Goal: Task Accomplishment & Management: Use online tool/utility

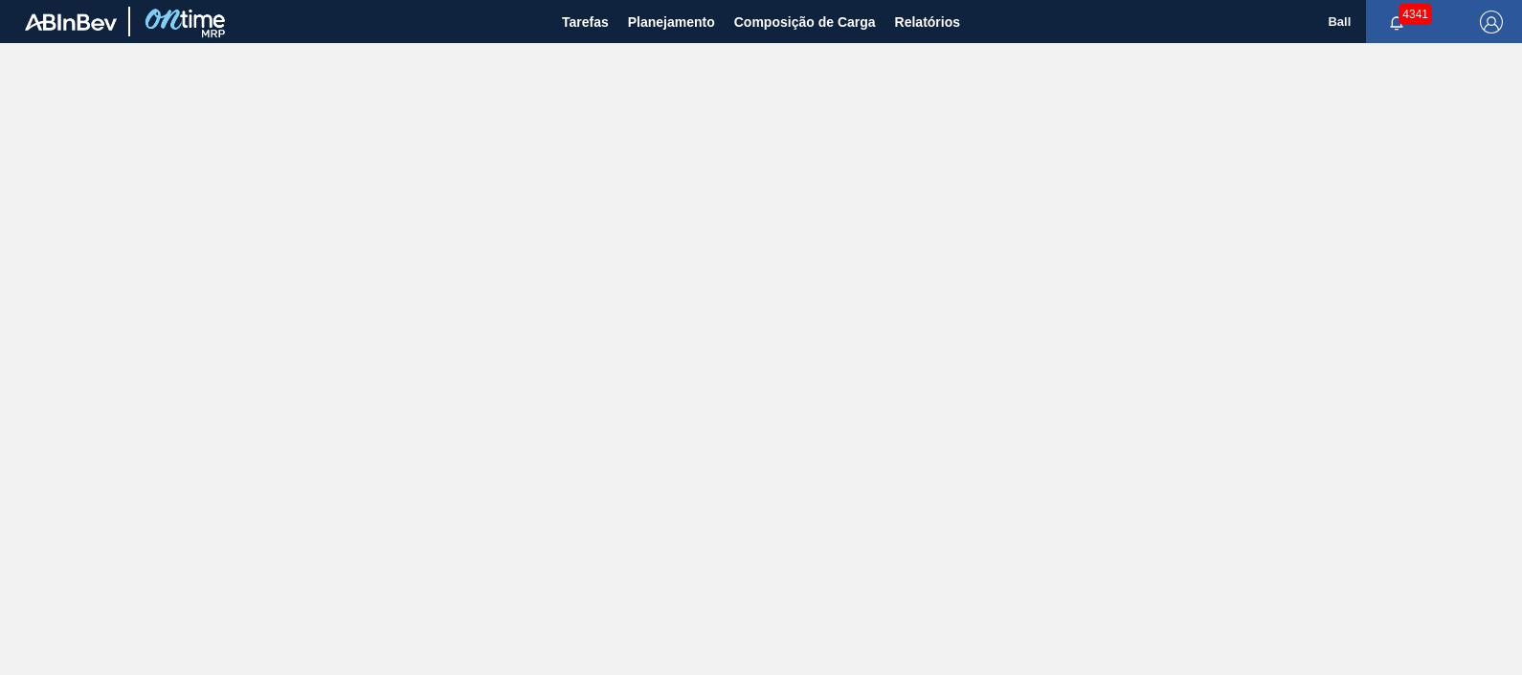
click at [1500, 19] on img "button" at bounding box center [1491, 22] width 23 height 23
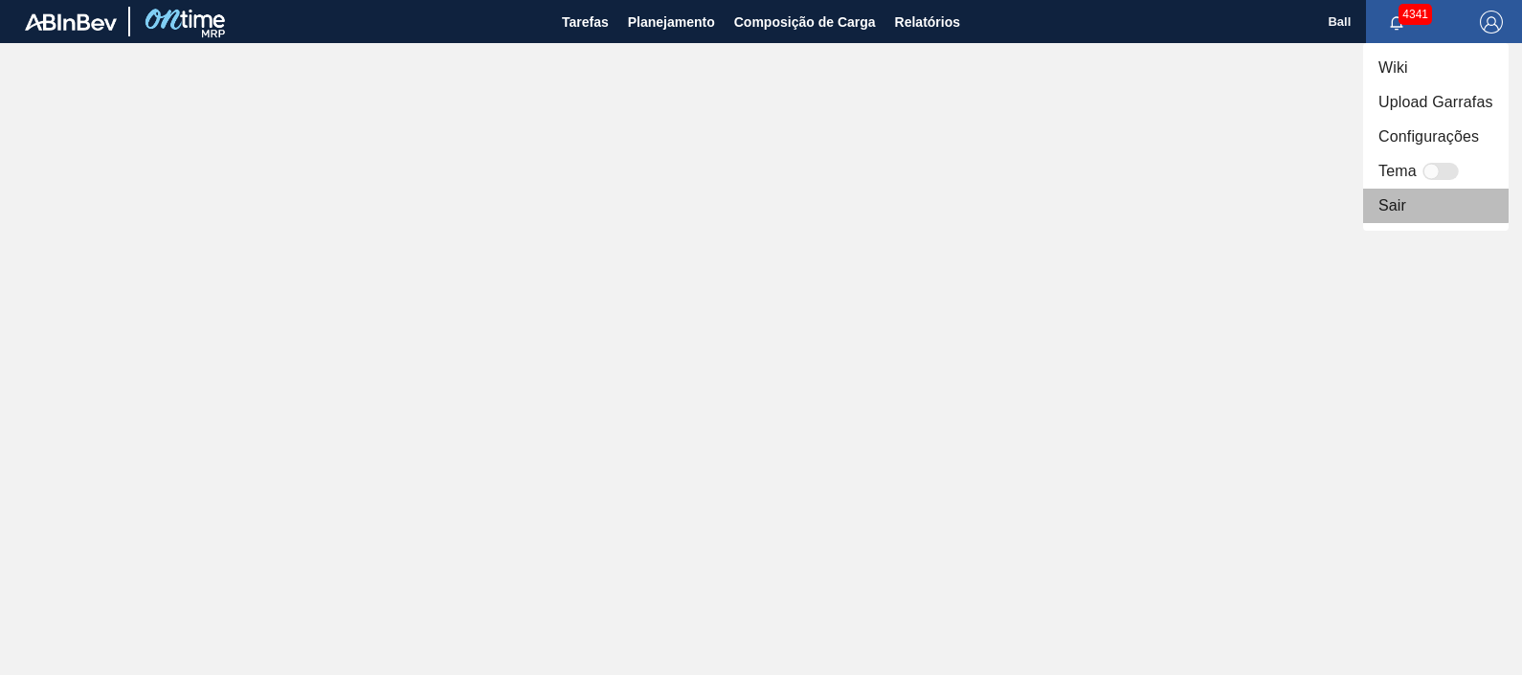
click at [1398, 195] on li "Sair" at bounding box center [1437, 206] width 146 height 34
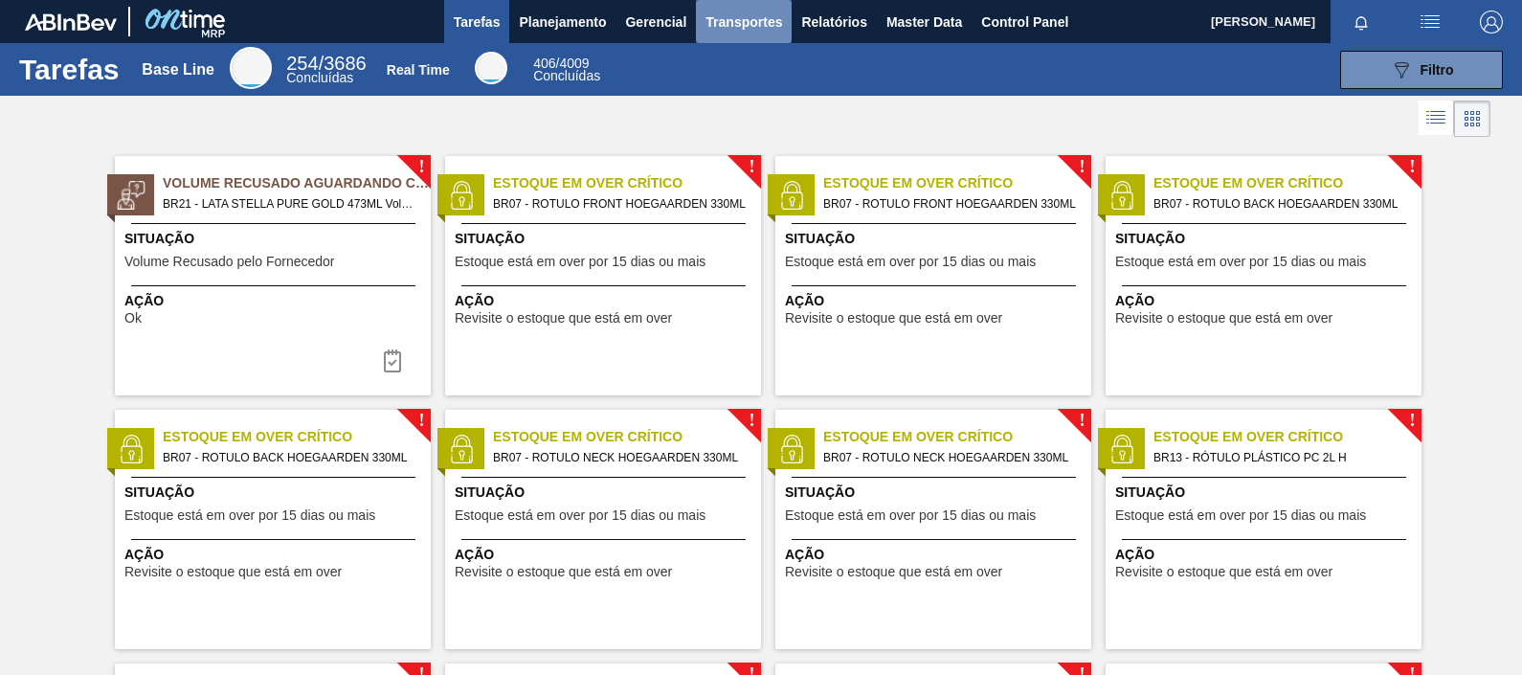
click at [750, 26] on span "Transportes" at bounding box center [744, 22] width 77 height 23
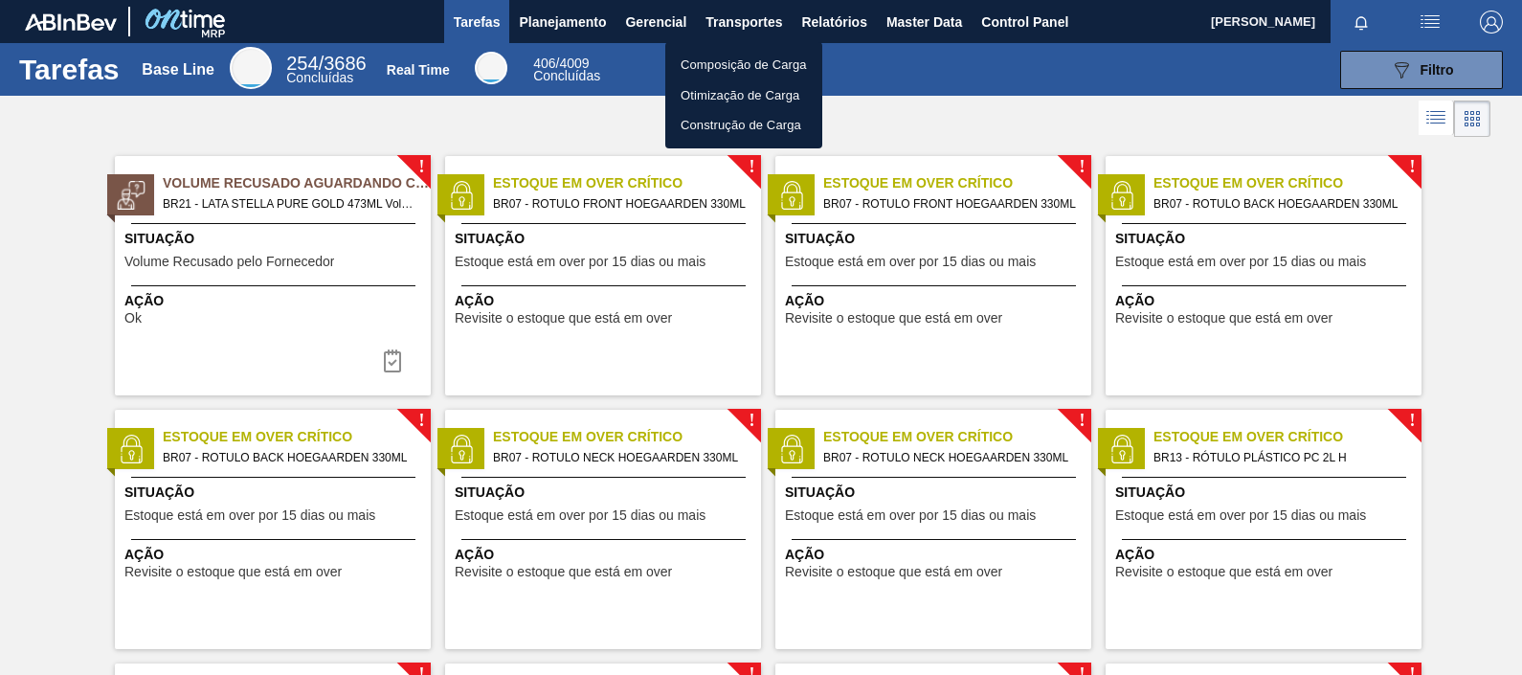
click at [667, 23] on div at bounding box center [761, 337] width 1522 height 675
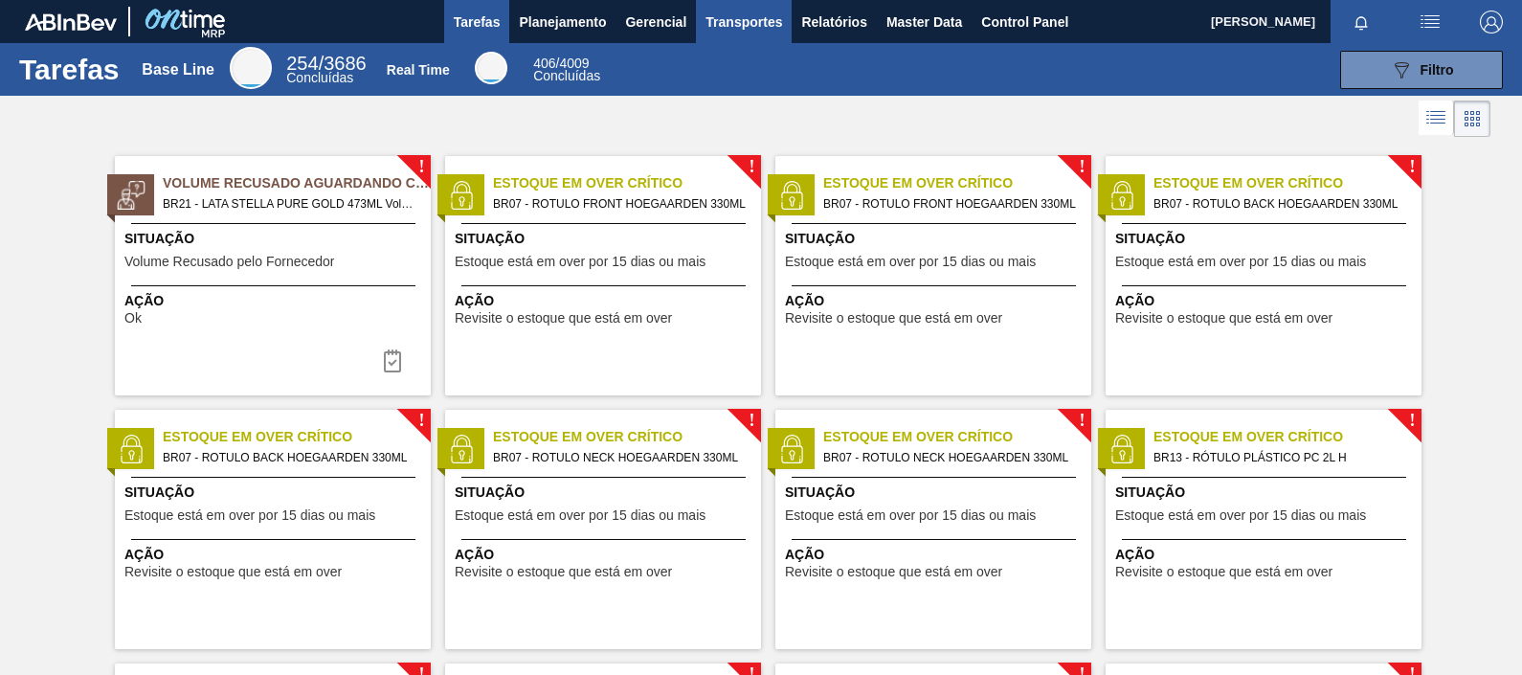
click at [719, 24] on span "Transportes" at bounding box center [744, 22] width 77 height 23
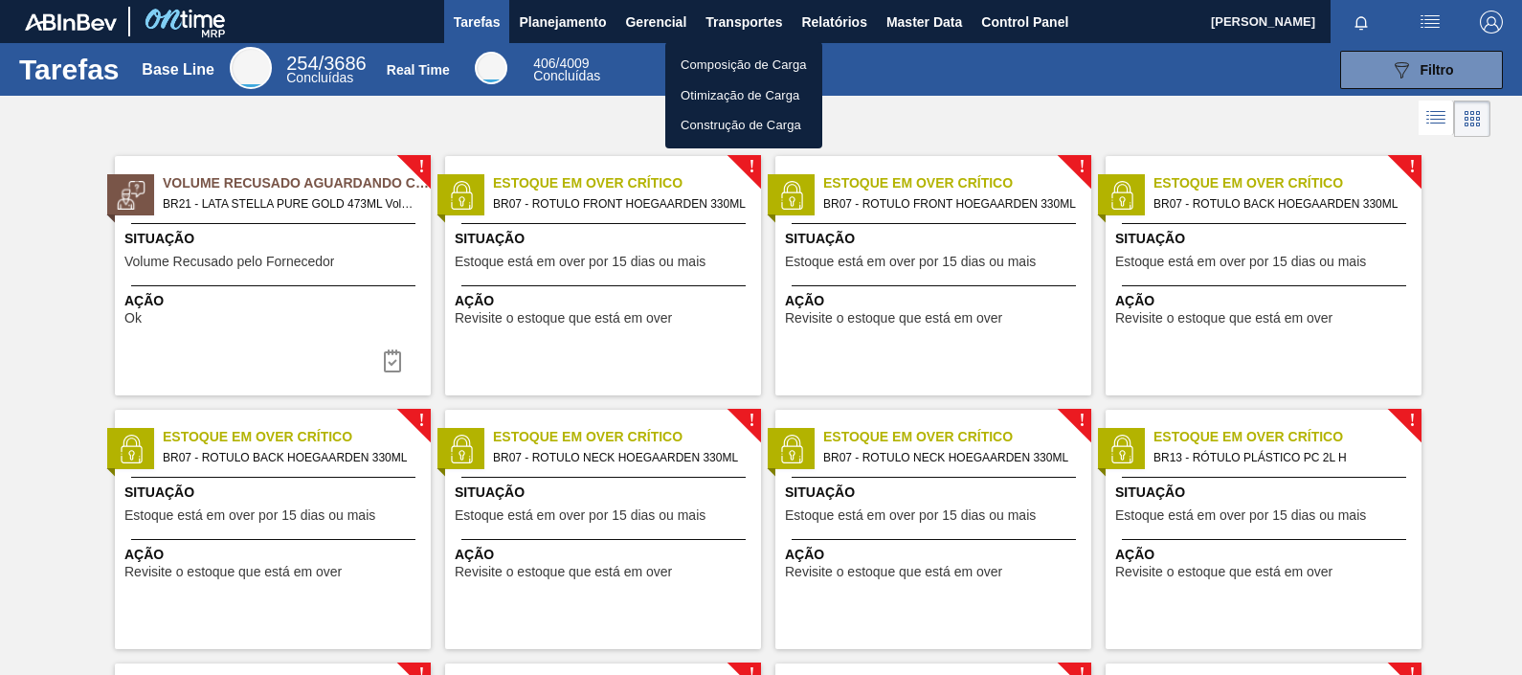
click at [843, 23] on div at bounding box center [761, 337] width 1522 height 675
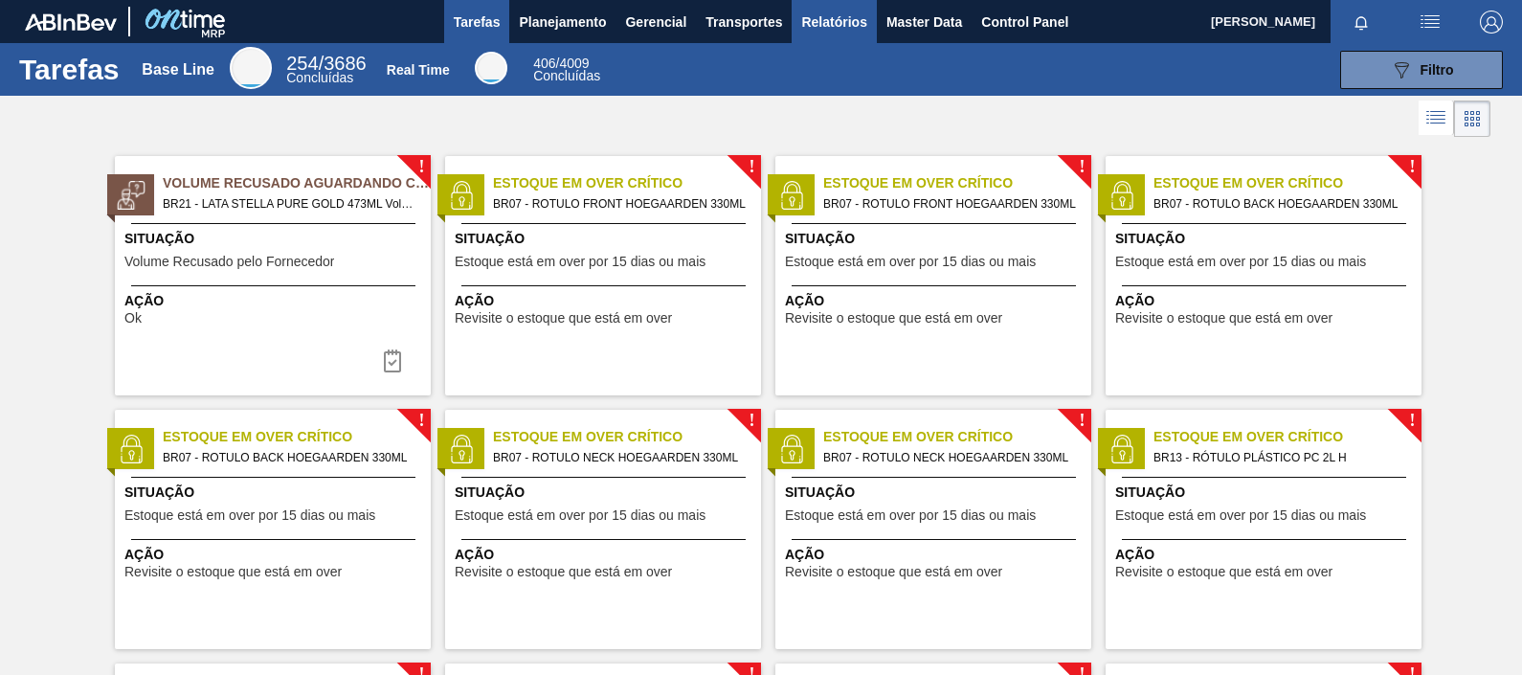
click at [837, 20] on span "Relatórios" at bounding box center [833, 22] width 65 height 23
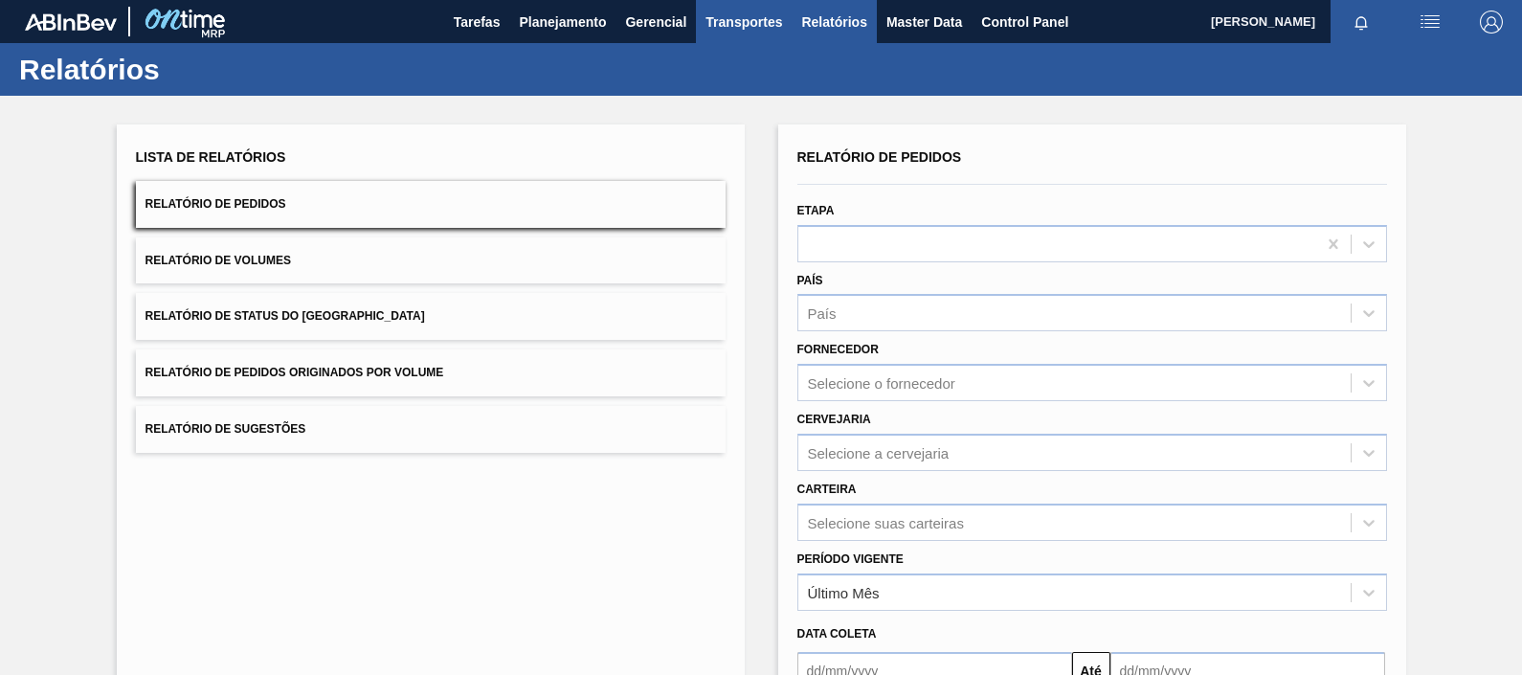
click at [717, 35] on button "Transportes" at bounding box center [744, 21] width 96 height 43
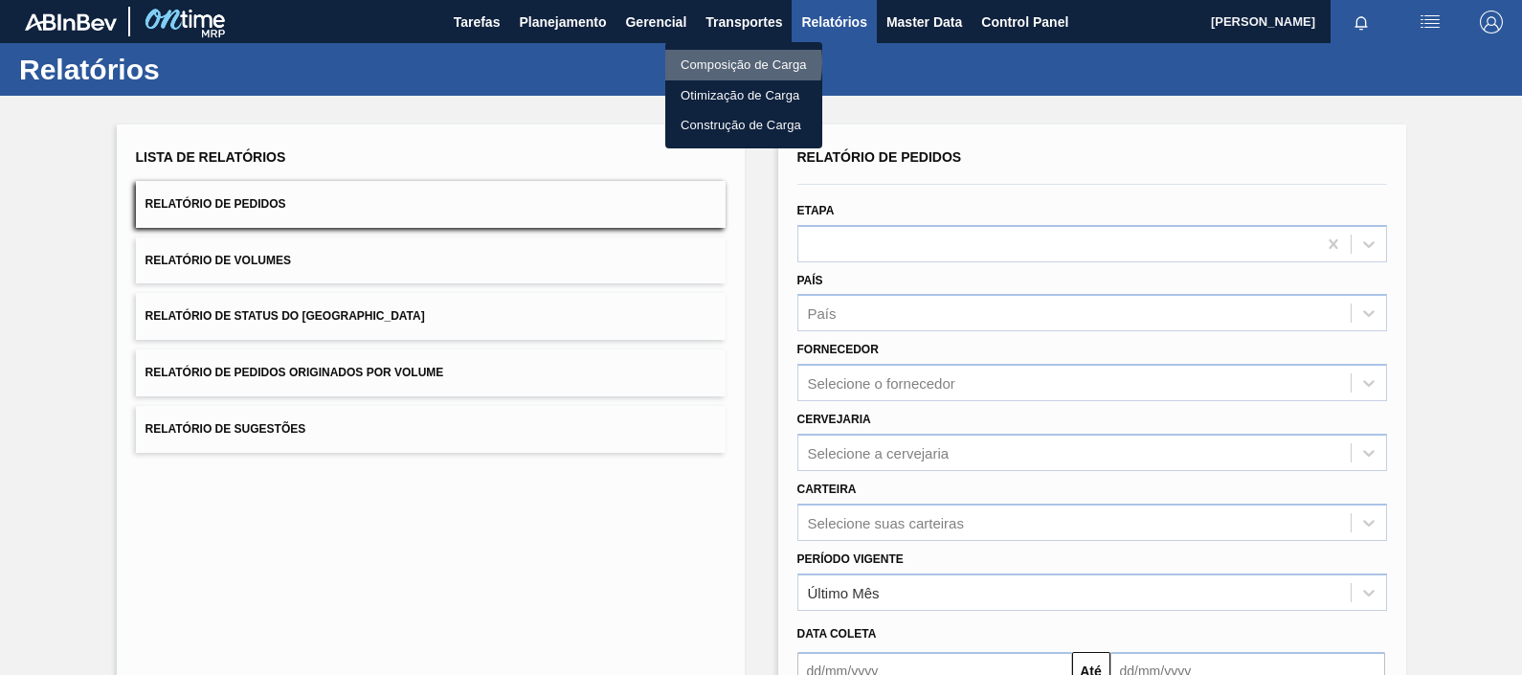
click at [704, 62] on li "Composição de Carga" at bounding box center [743, 65] width 157 height 31
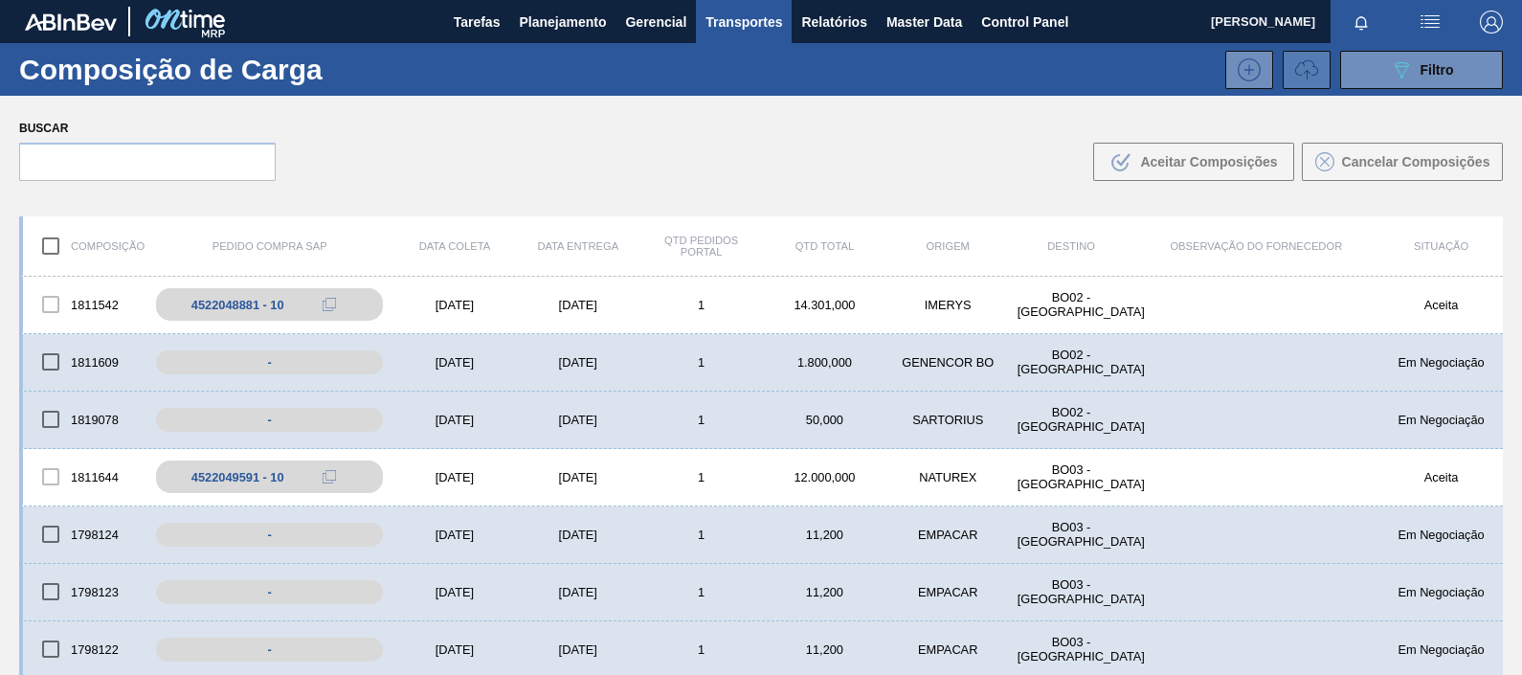
click at [1300, 73] on icon at bounding box center [1307, 69] width 23 height 23
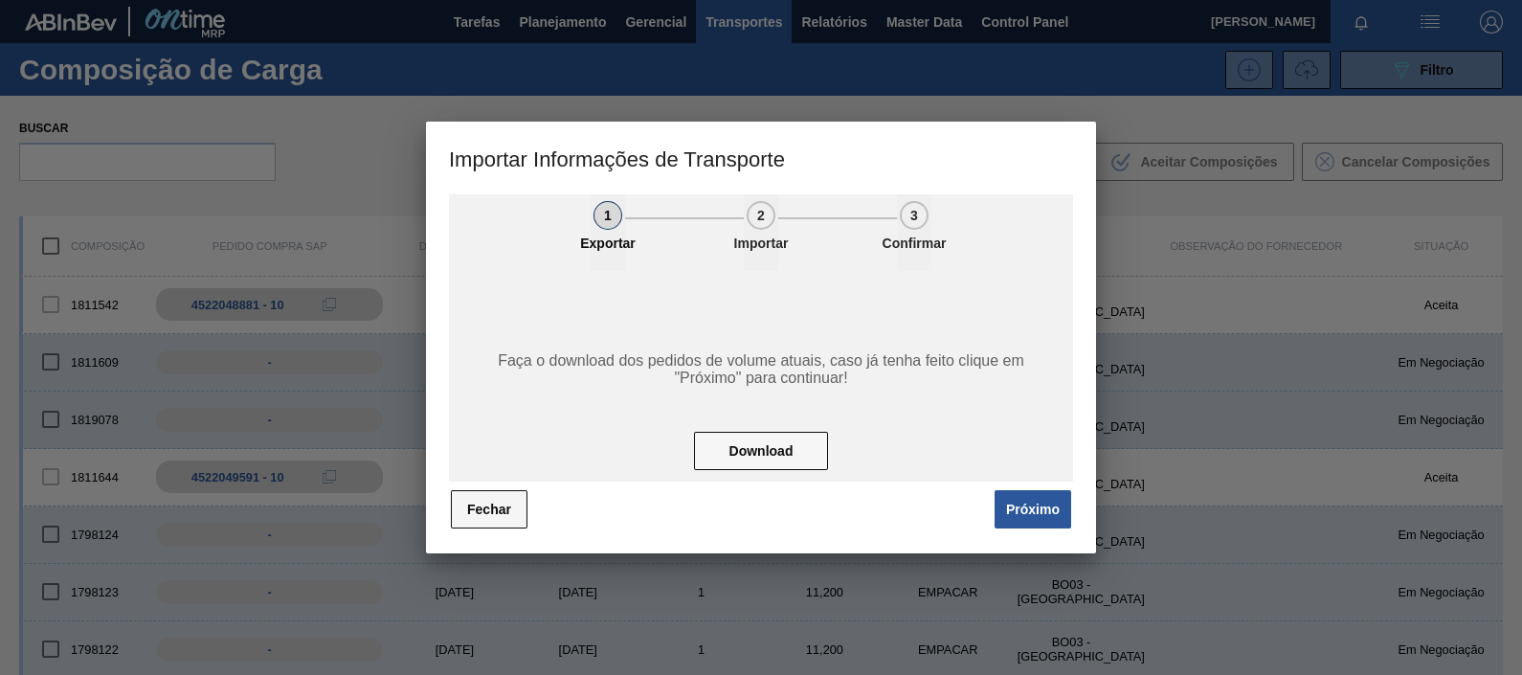
click at [507, 512] on button "Fechar" at bounding box center [489, 509] width 77 height 38
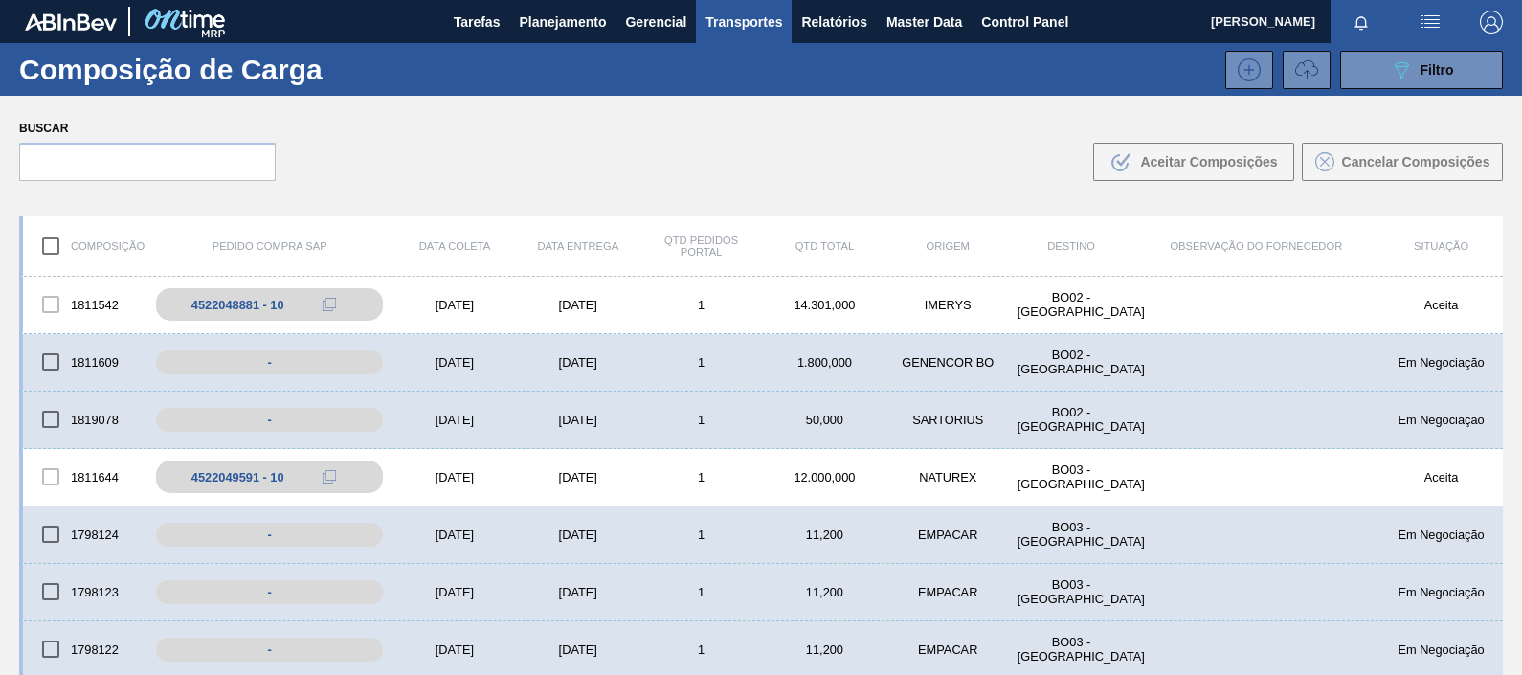
click at [745, 25] on span "Transportes" at bounding box center [744, 22] width 77 height 23
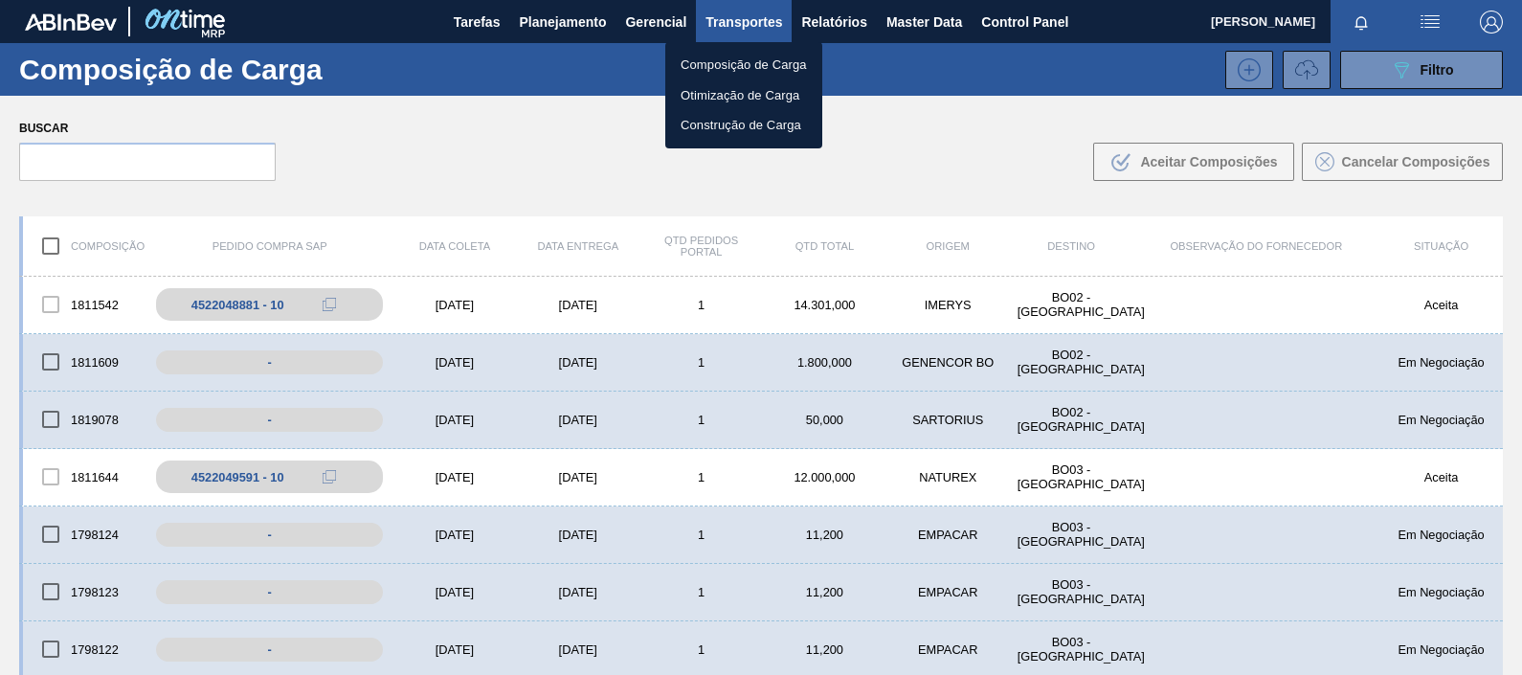
click at [1434, 14] on div at bounding box center [761, 337] width 1522 height 675
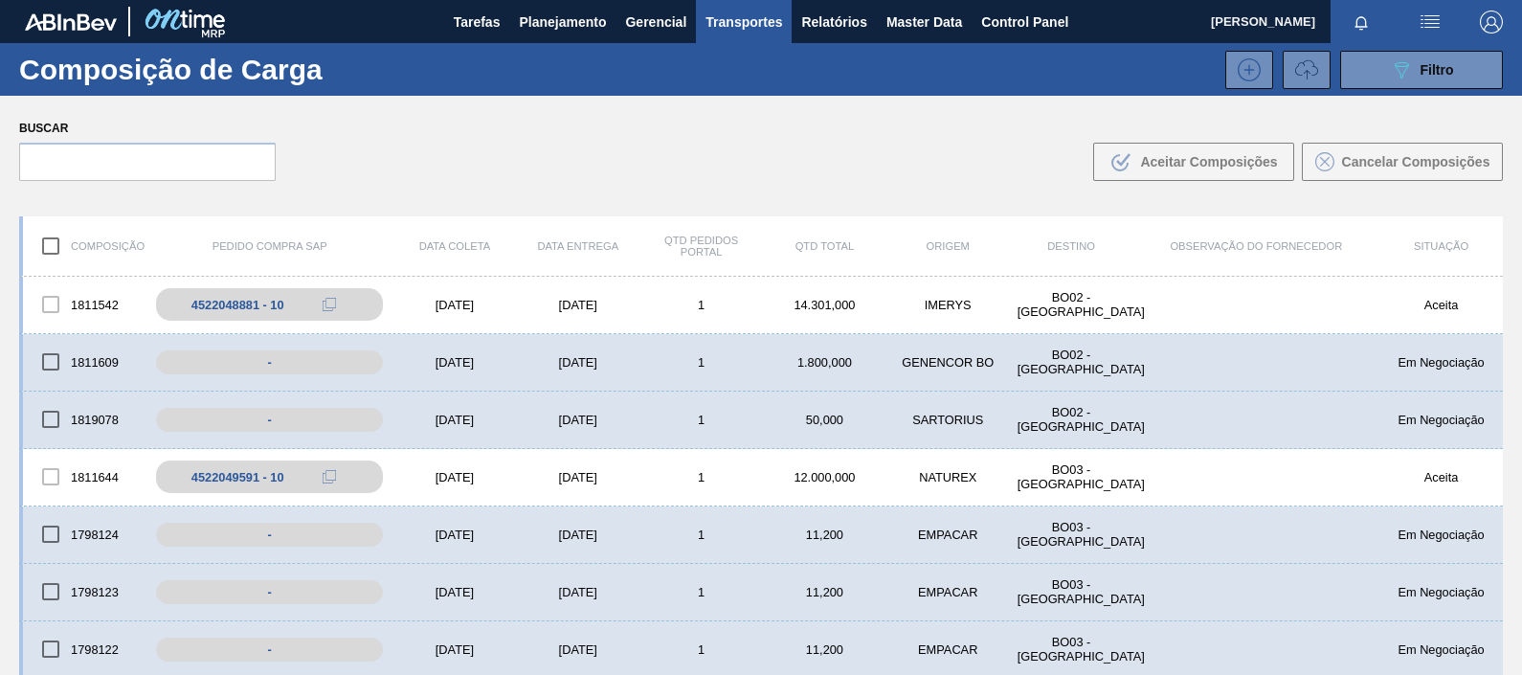
click at [1426, 0] on body "Tarefas Planejamento Gerencial Transportes Relatórios Master Data Control Panel…" at bounding box center [761, 0] width 1522 height 0
click at [1426, 14] on img "button" at bounding box center [1430, 22] width 23 height 23
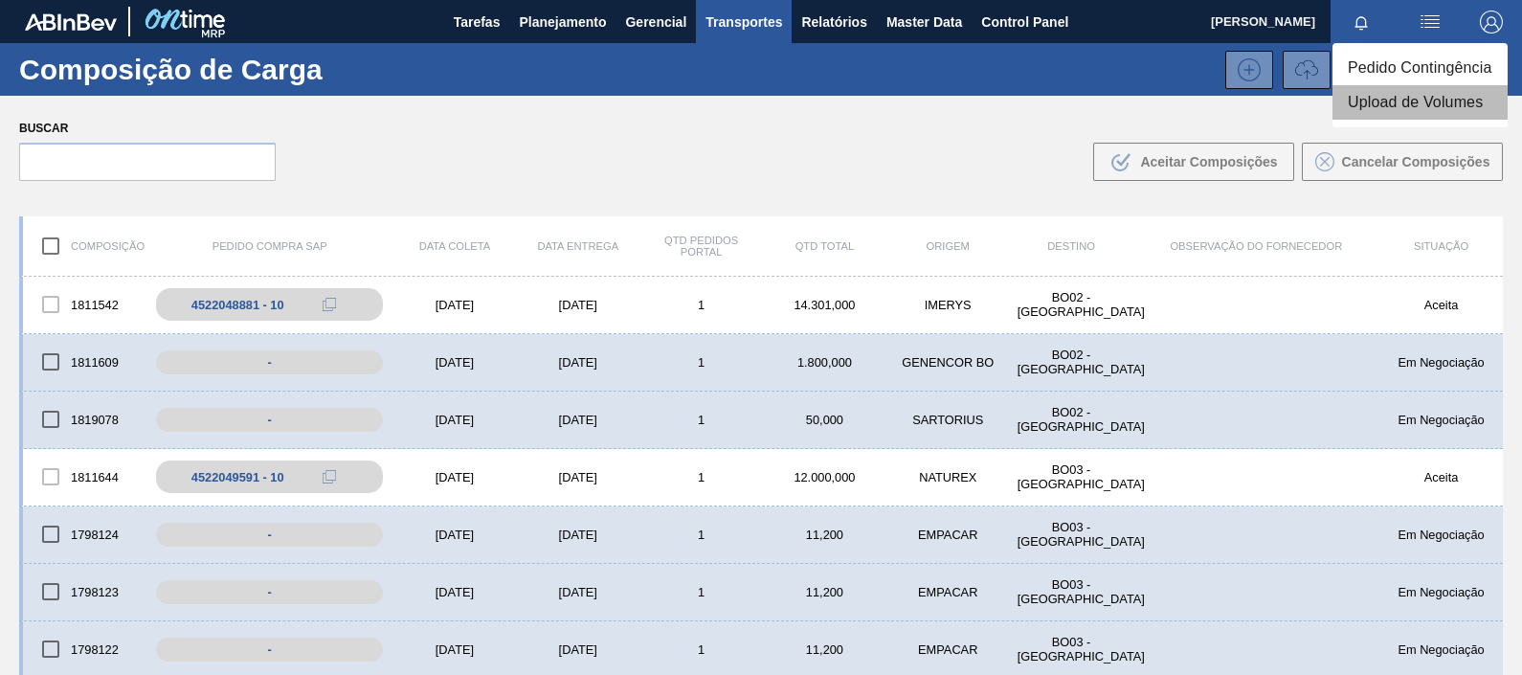
click at [1383, 97] on li "Upload de Volumes" at bounding box center [1420, 102] width 175 height 34
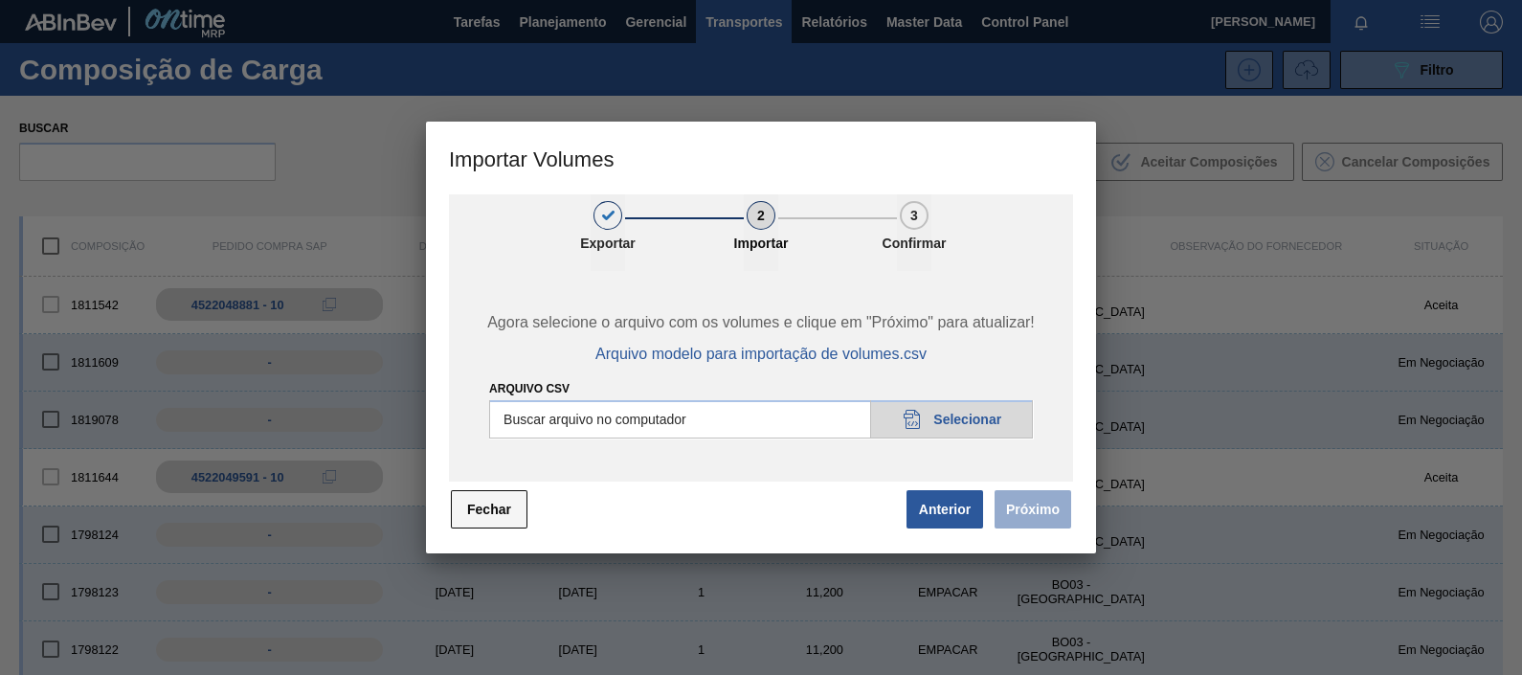
click at [484, 510] on button "Fechar" at bounding box center [489, 509] width 77 height 38
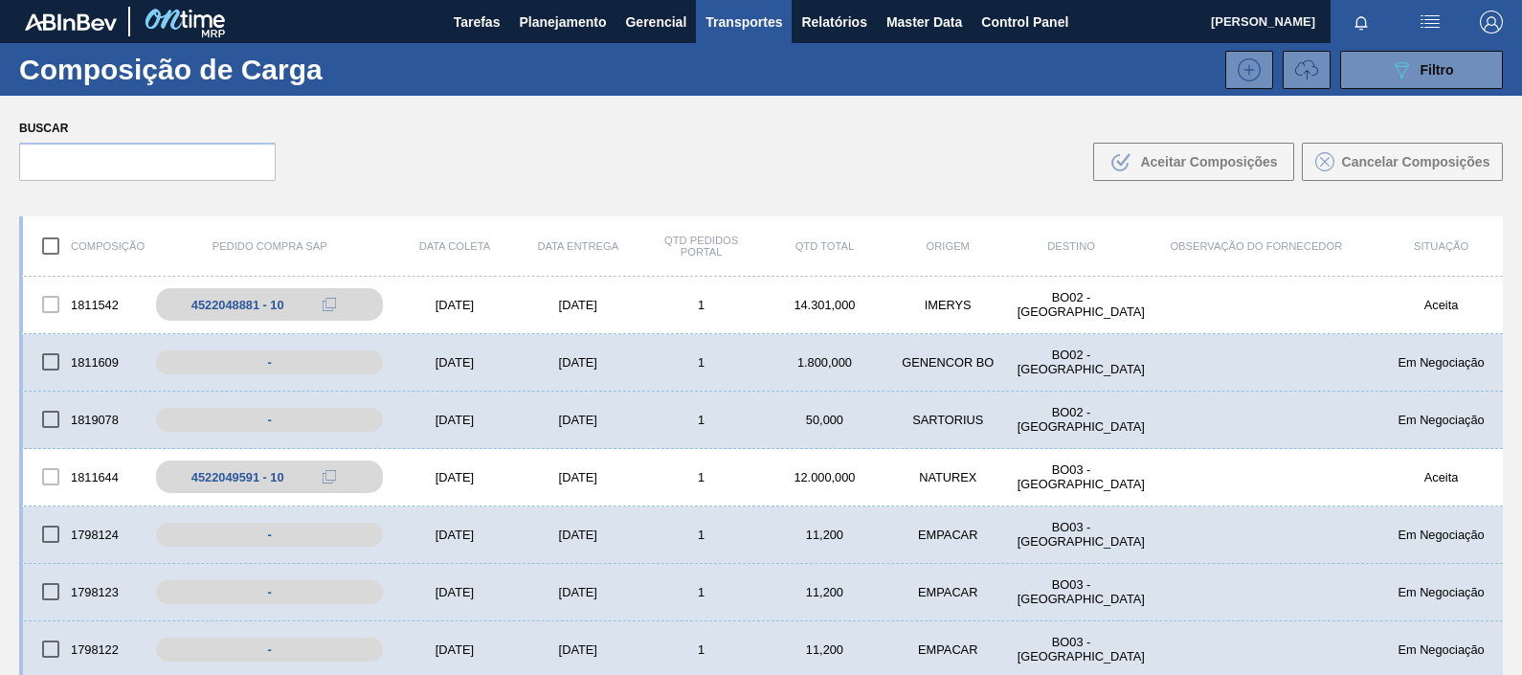
click at [743, 19] on span "Transportes" at bounding box center [744, 22] width 77 height 23
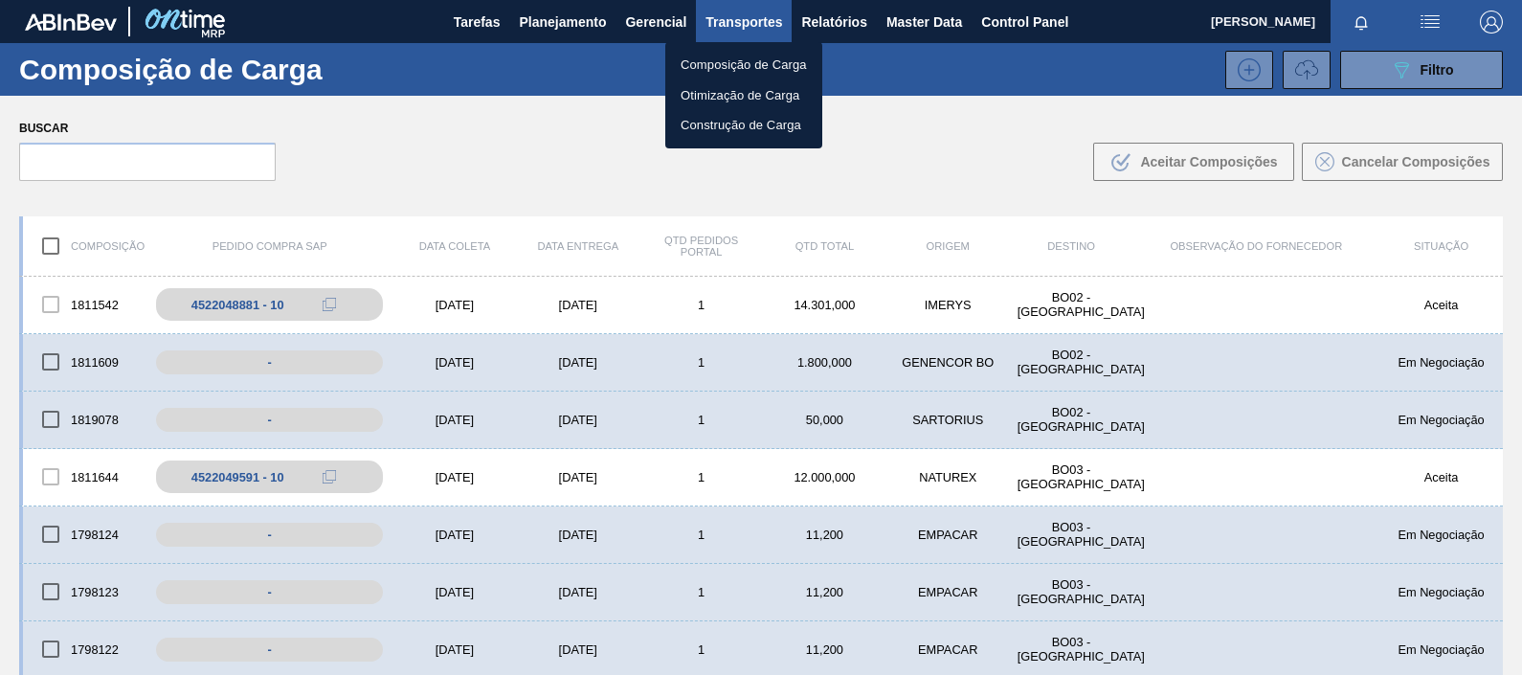
click at [1098, 112] on div at bounding box center [761, 337] width 1522 height 675
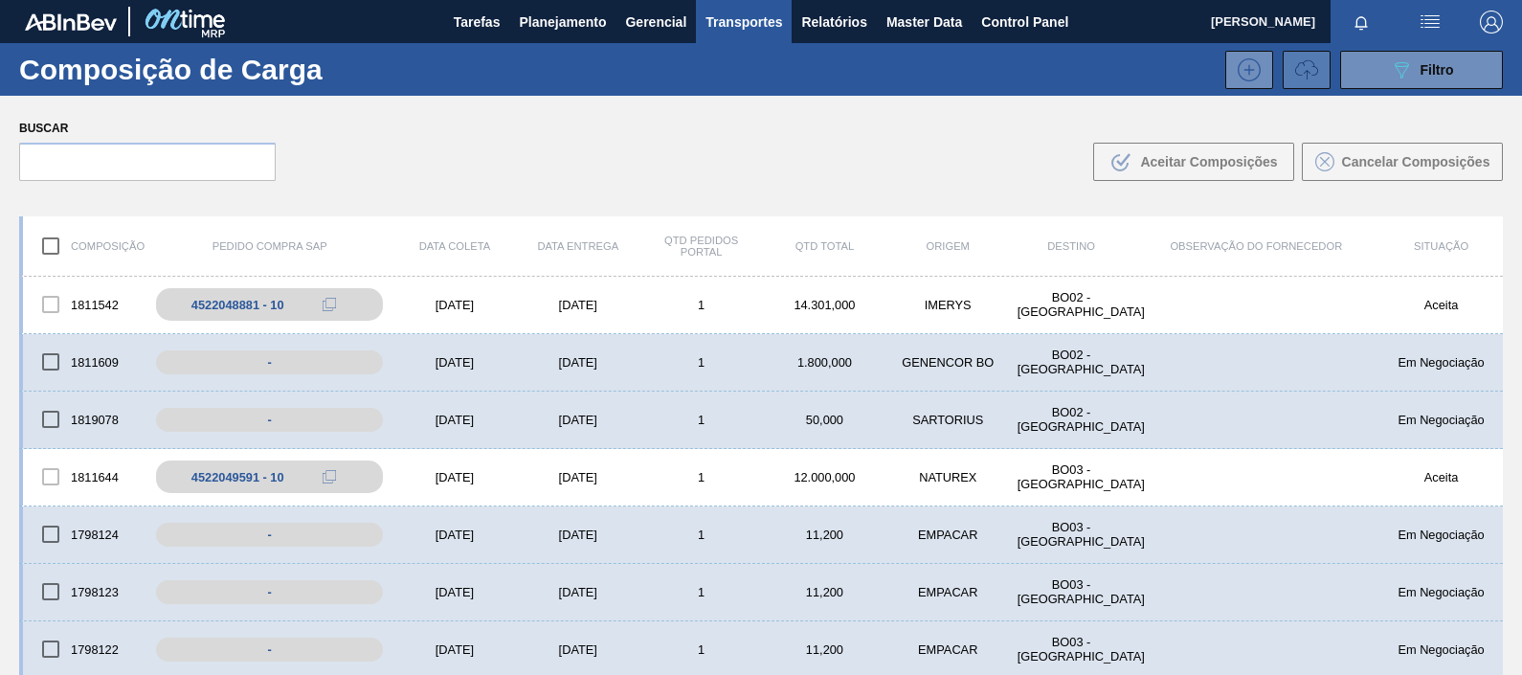
click at [1316, 64] on icon at bounding box center [1307, 69] width 23 height 23
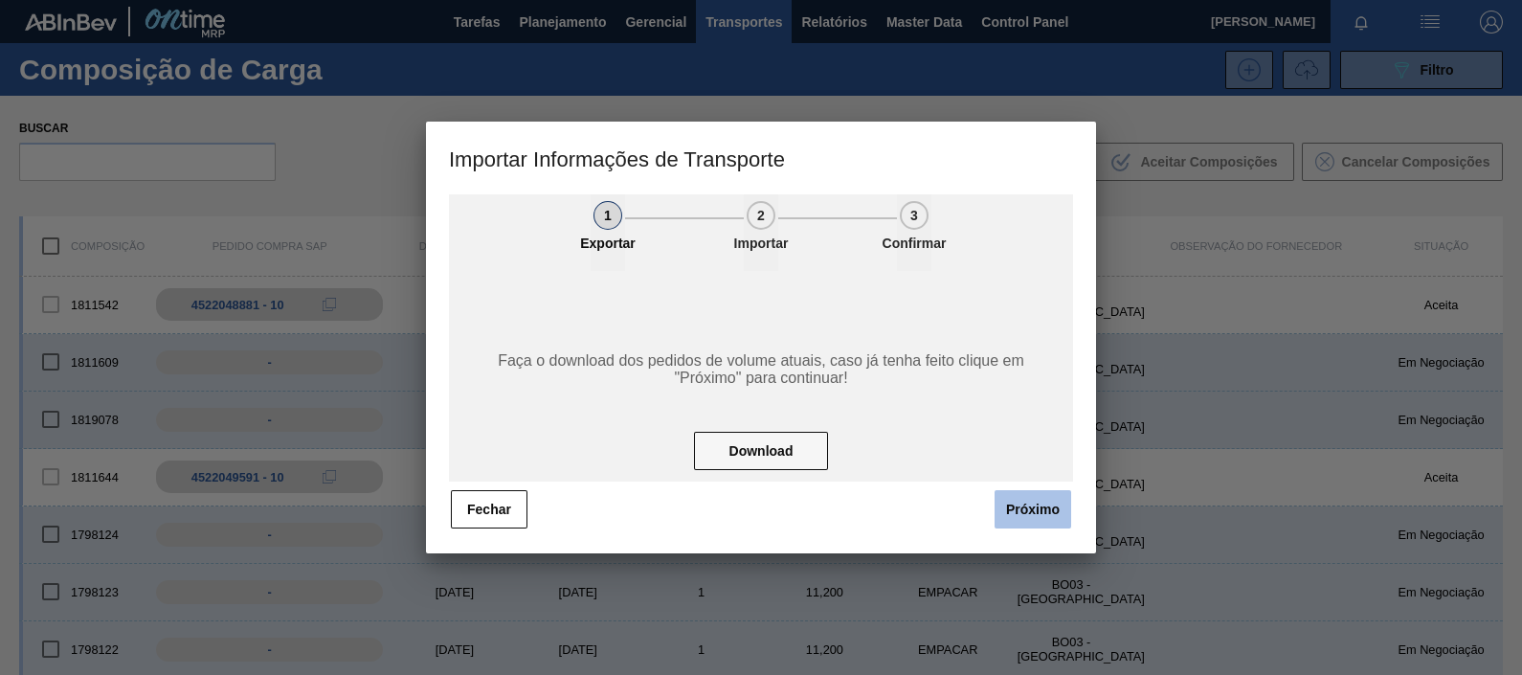
click at [1049, 499] on button "Próximo" at bounding box center [1033, 509] width 77 height 38
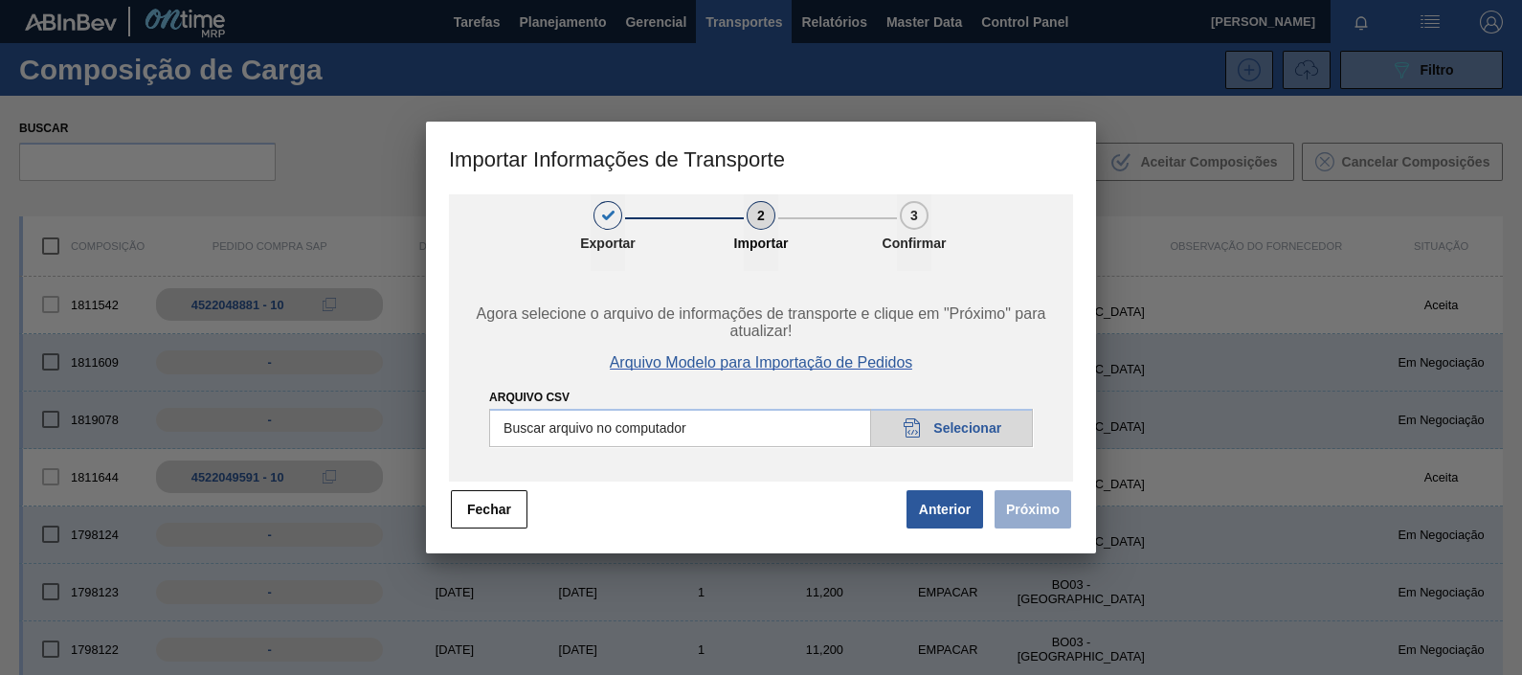
click at [842, 358] on span "Arquivo Modelo para Importação de Pedidos" at bounding box center [762, 362] width 304 height 17
click at [492, 498] on button "Fechar" at bounding box center [489, 509] width 77 height 38
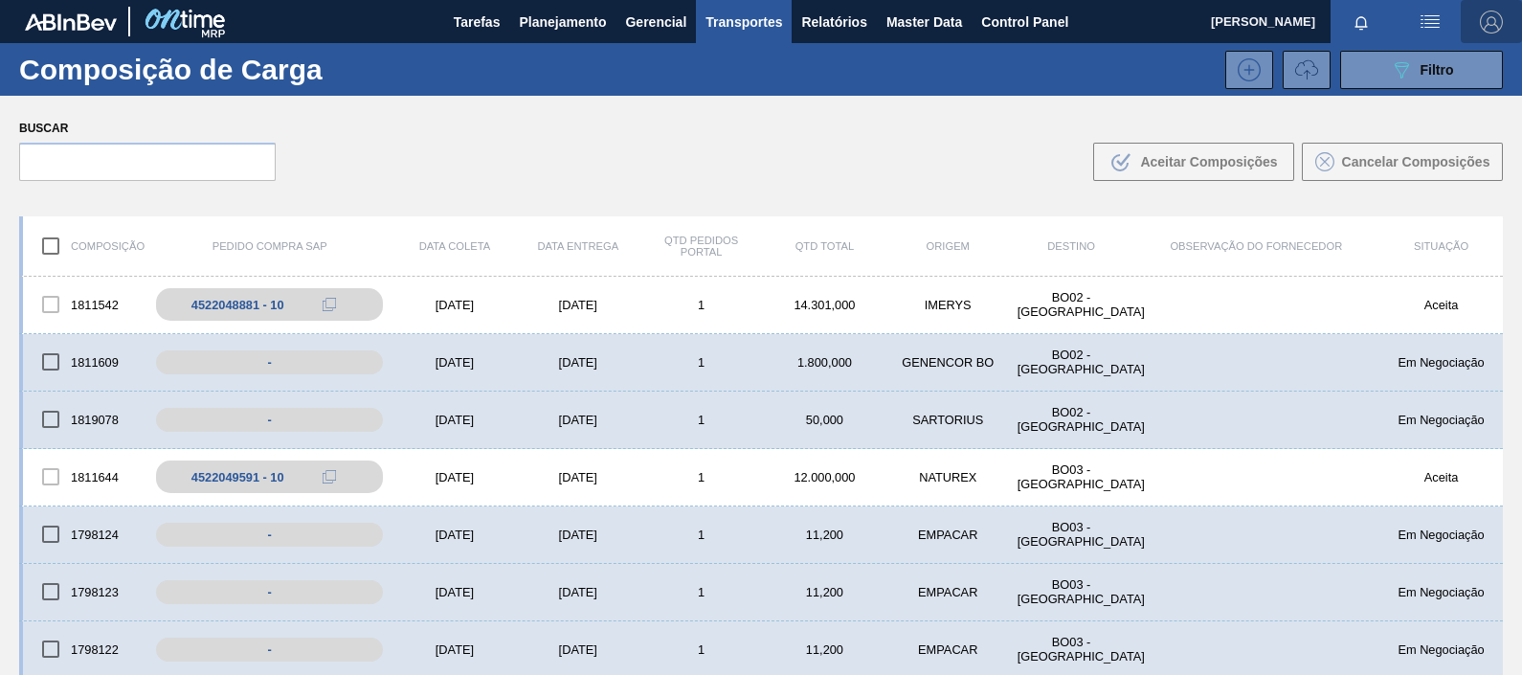
click at [1494, 14] on img "button" at bounding box center [1491, 22] width 23 height 23
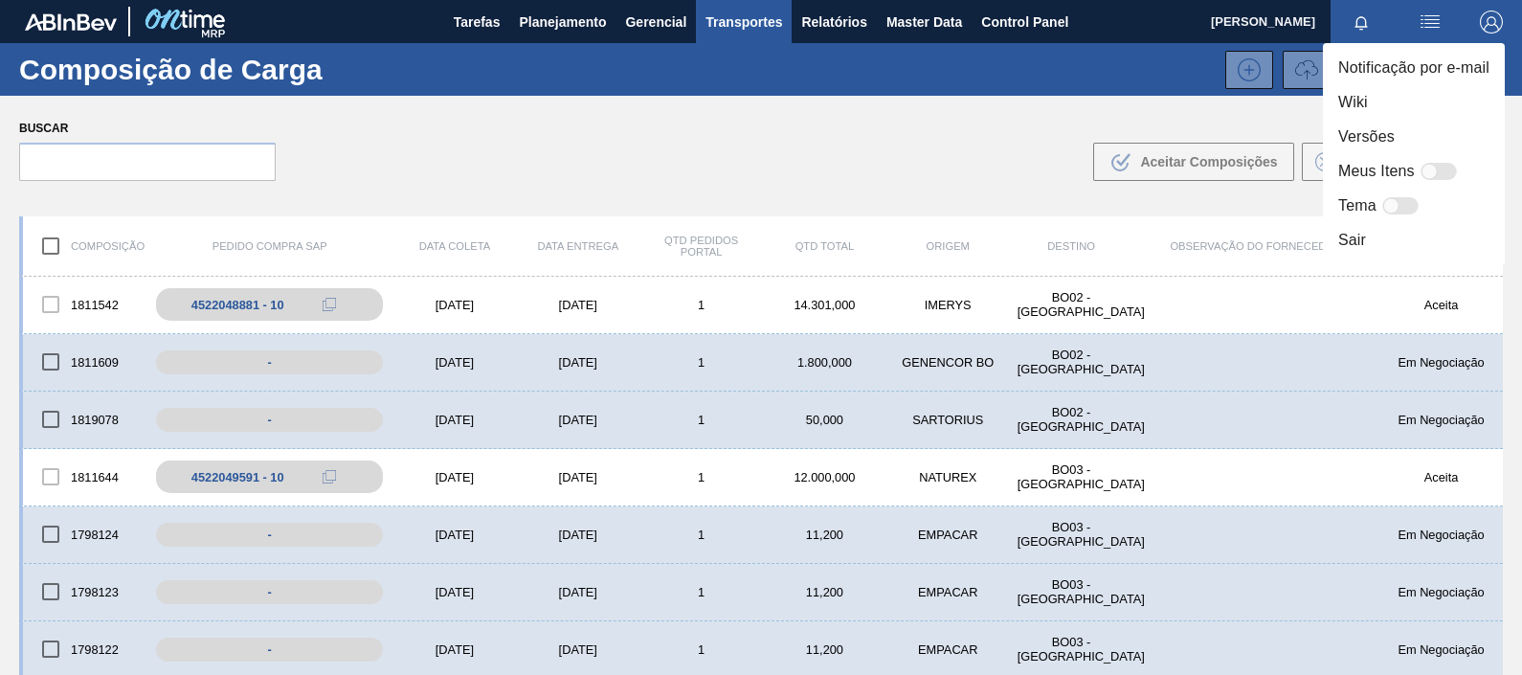
click at [1375, 235] on li "Sair" at bounding box center [1414, 240] width 182 height 34
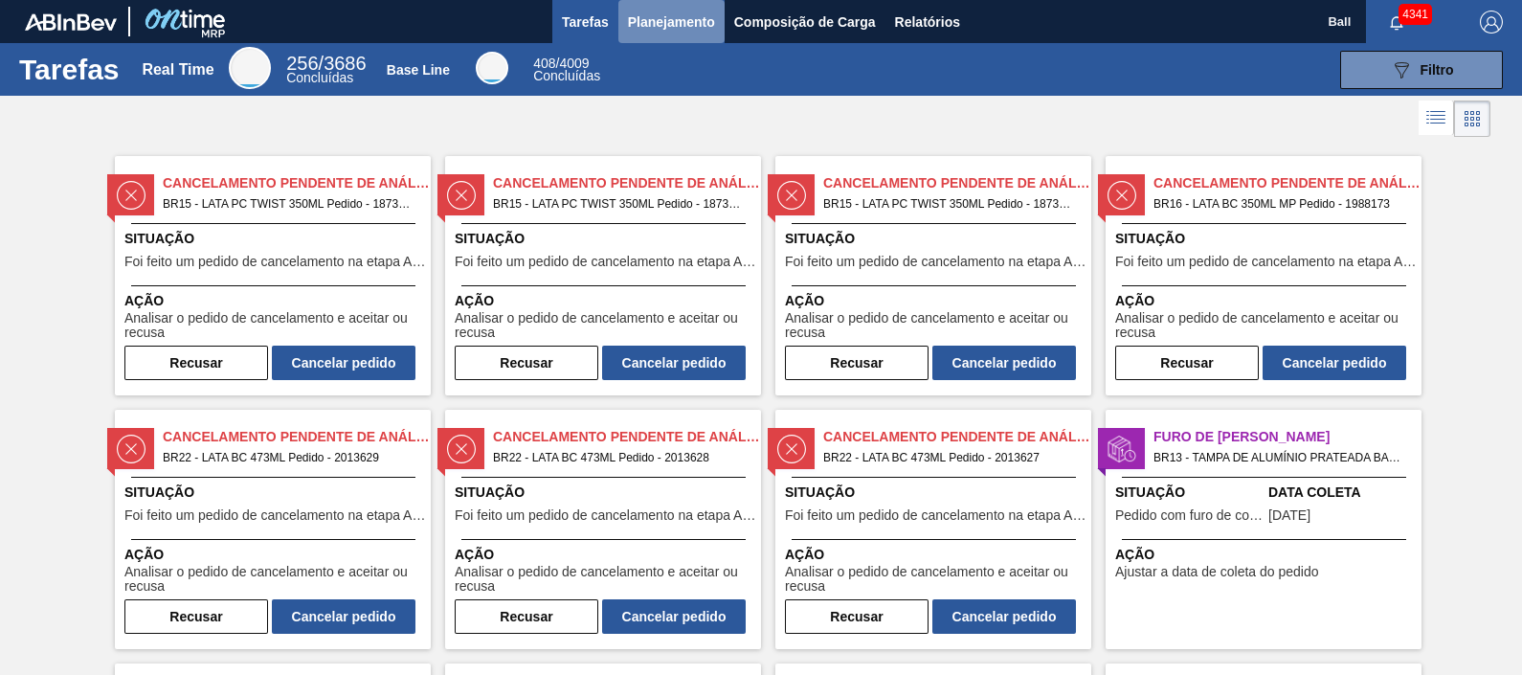
click at [676, 27] on span "Planejamento" at bounding box center [671, 22] width 87 height 23
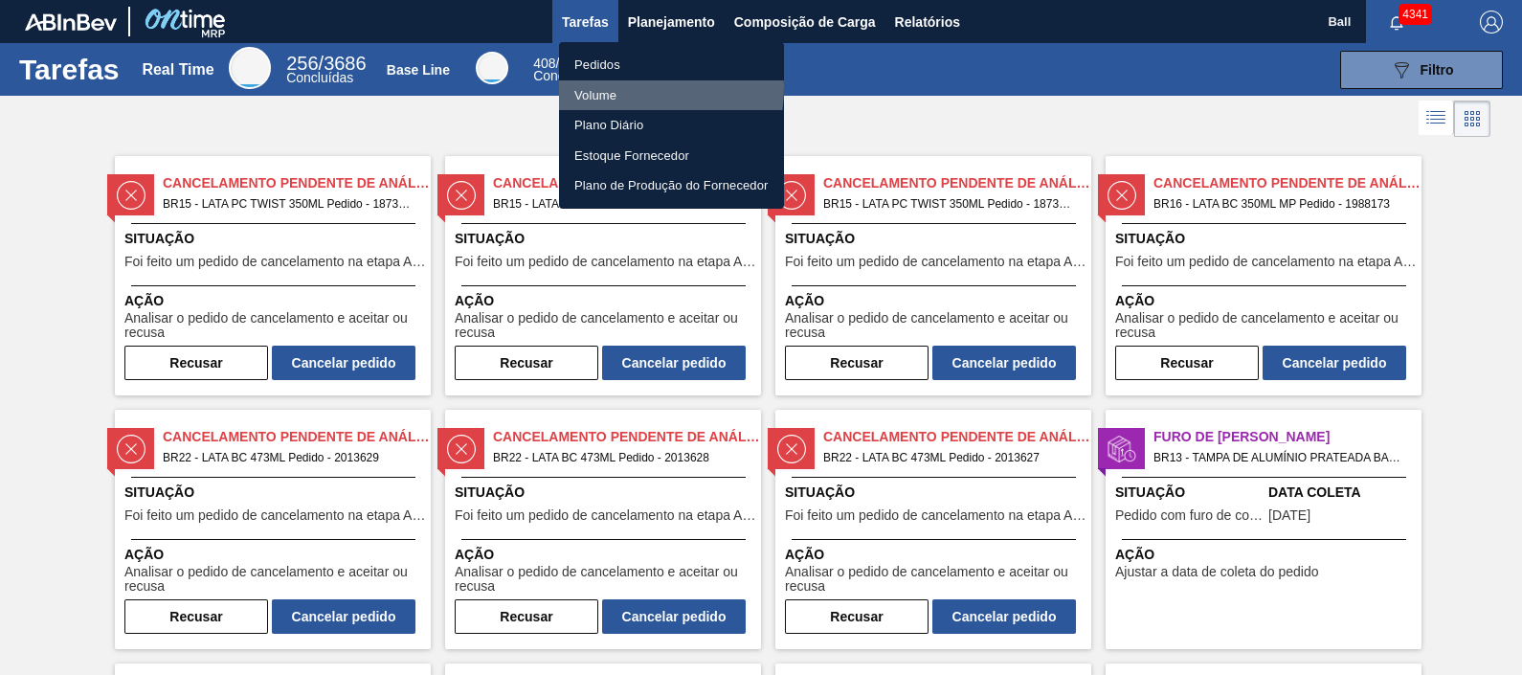
click at [605, 87] on li "Volume" at bounding box center [671, 95] width 225 height 31
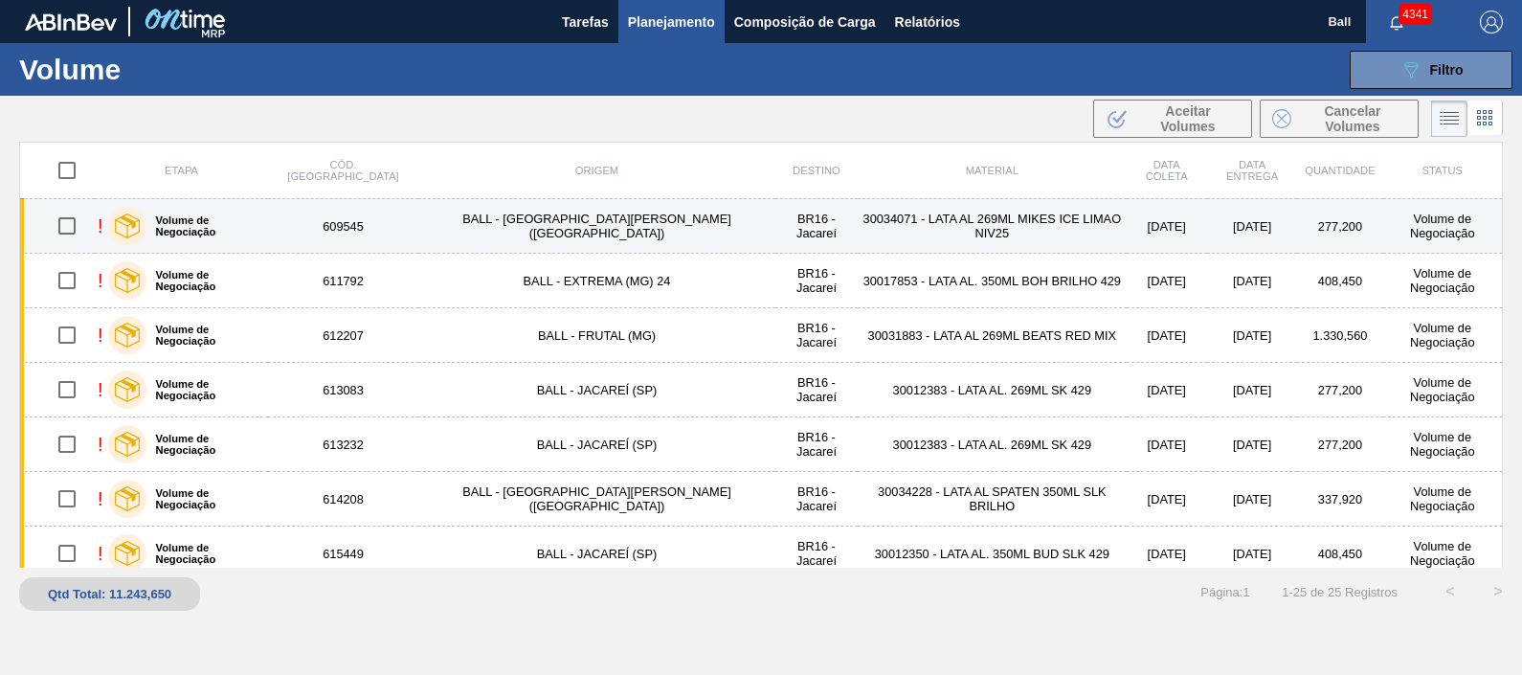
click at [914, 243] on td "30034071 - LATA AL 269ML MIKES ICE LIMAO NIV25" at bounding box center [992, 226] width 269 height 55
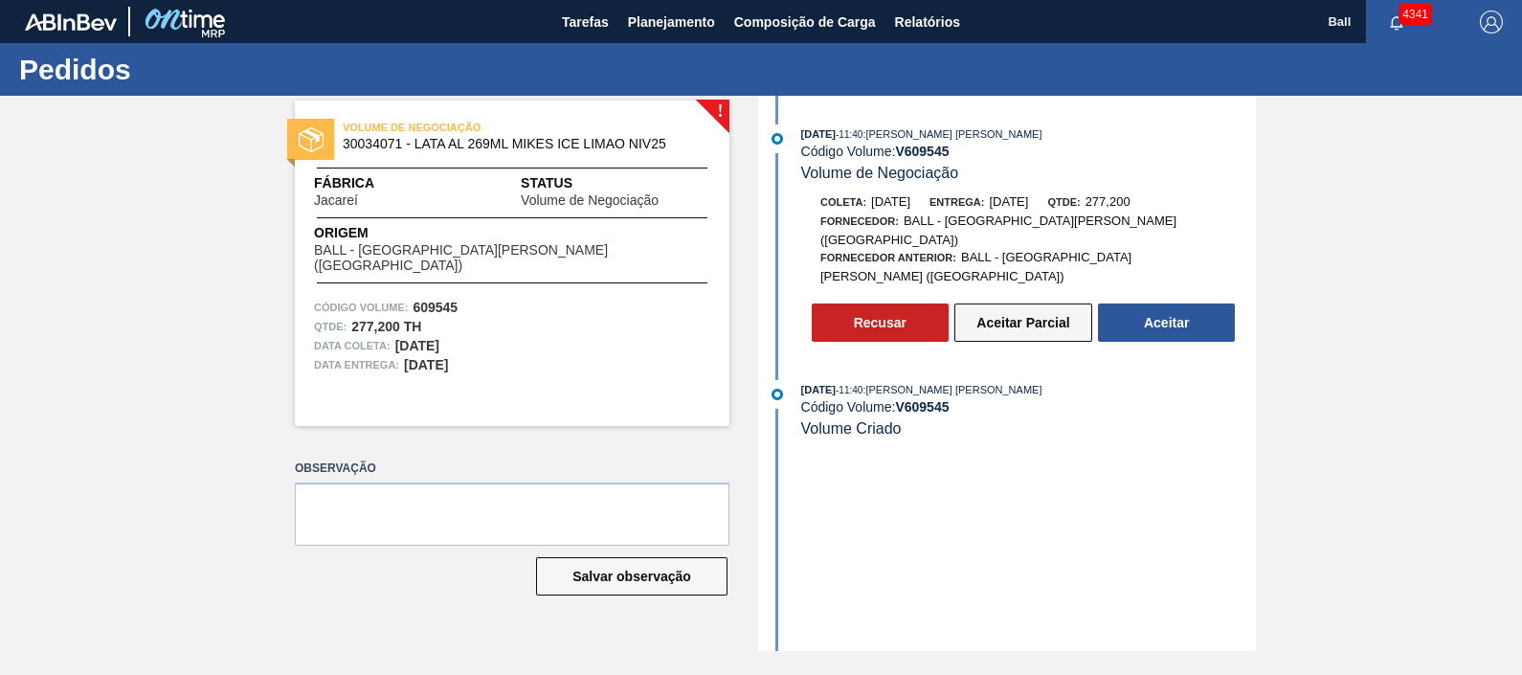
click at [1025, 304] on button "Aceitar Parcial" at bounding box center [1024, 323] width 138 height 38
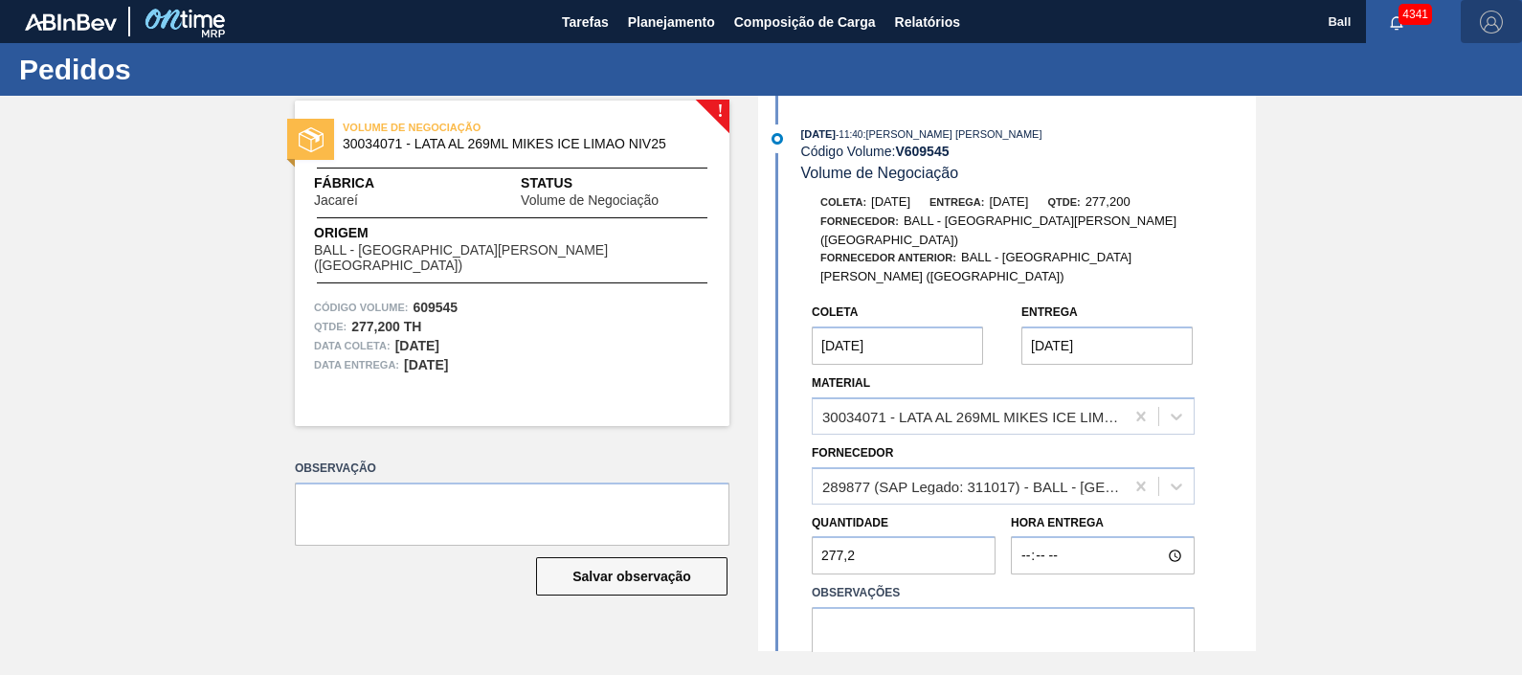
click at [1493, 20] on img "button" at bounding box center [1491, 22] width 23 height 23
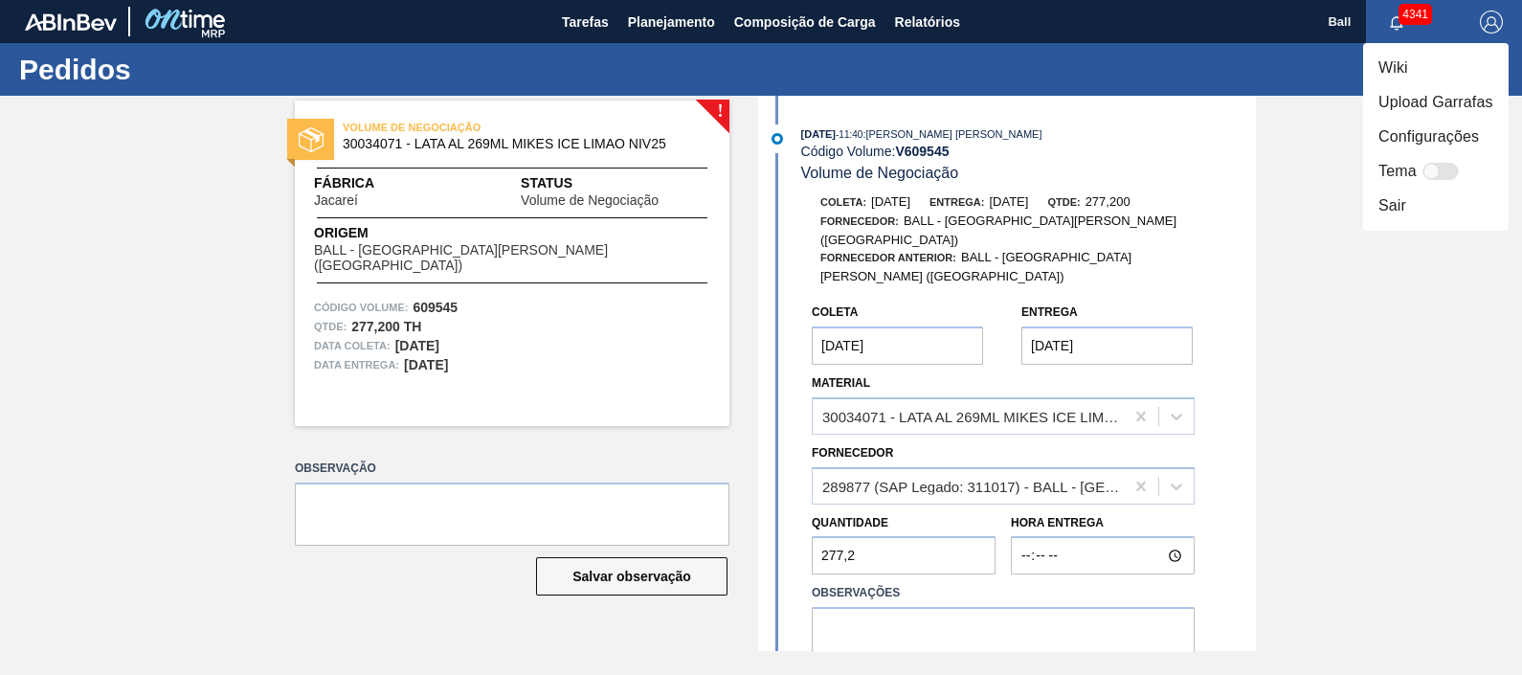
click at [1416, 205] on li "Sair" at bounding box center [1437, 206] width 146 height 34
